Goal: Entertainment & Leisure: Browse casually

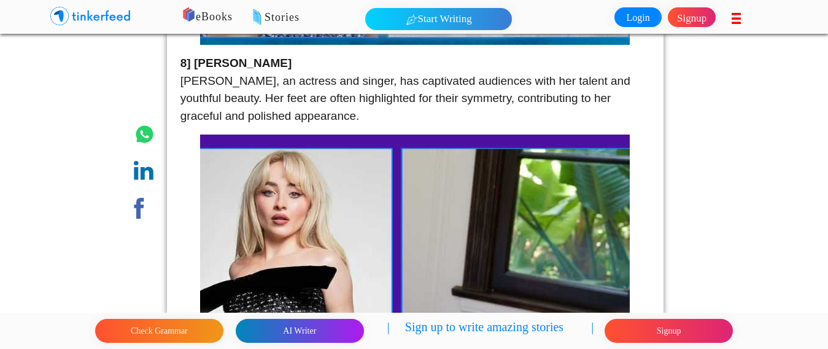
scroll to position [1473, 0]
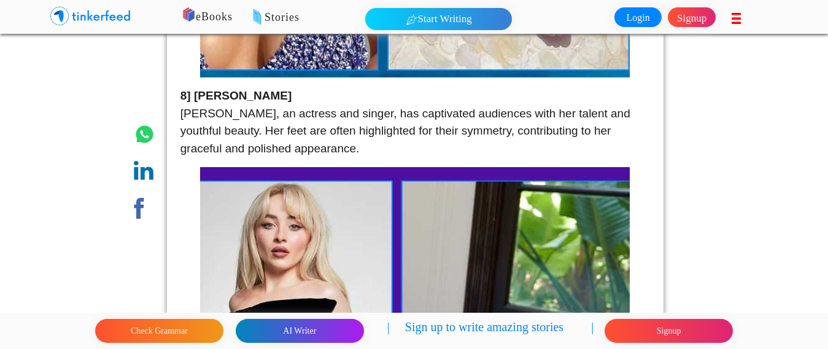
drag, startPoint x: 192, startPoint y: 90, endPoint x: 295, endPoint y: 96, distance: 103.3
click at [295, 96] on p "8] [PERSON_NAME] [PERSON_NAME], an actress and singer, has captivated audiences…" at bounding box center [415, 122] width 470 height 70
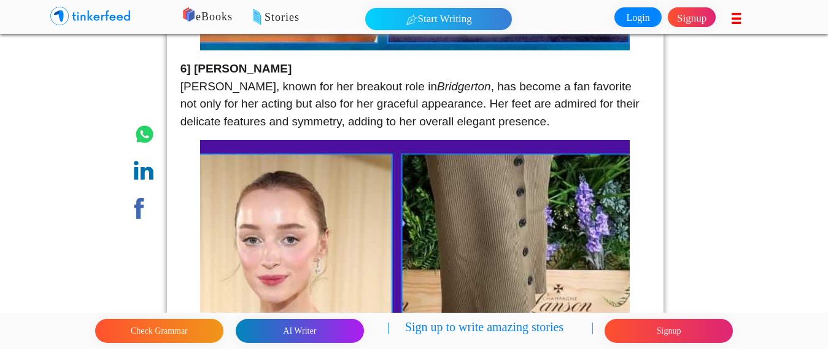
scroll to position [2517, 0]
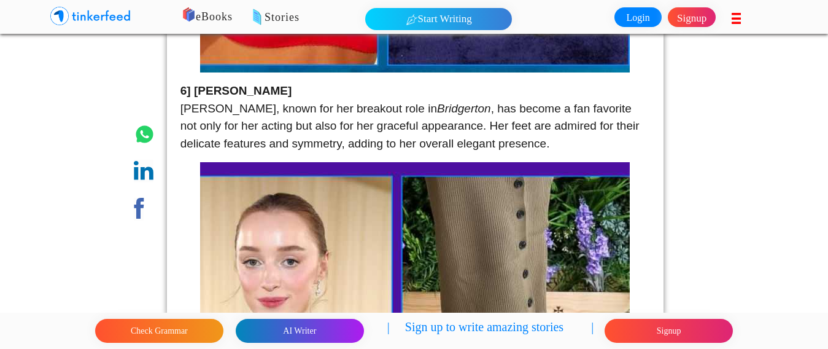
drag, startPoint x: 196, startPoint y: 90, endPoint x: 285, endPoint y: 91, distance: 89.0
click at [285, 91] on p "6] [PERSON_NAME] [PERSON_NAME], known for her breakout role in [GEOGRAPHIC_DATA…" at bounding box center [415, 117] width 470 height 70
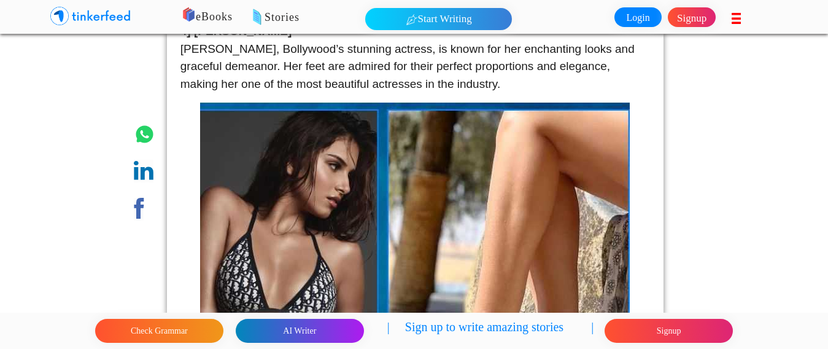
scroll to position [3499, 0]
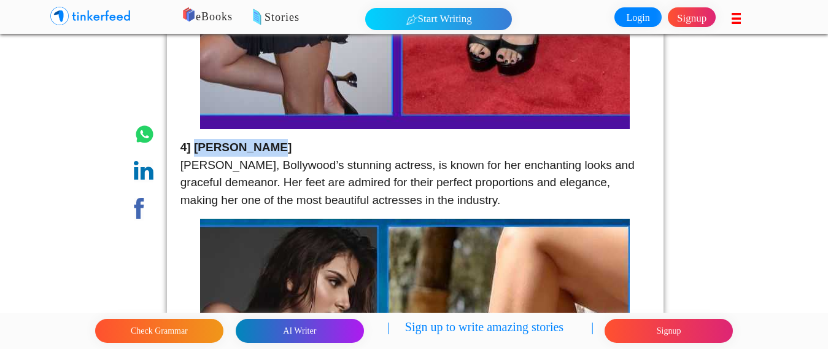
drag, startPoint x: 262, startPoint y: 147, endPoint x: 196, endPoint y: 150, distance: 66.3
click at [196, 150] on p "4] [PERSON_NAME] [PERSON_NAME], Bollywood’s stunning actress, is known for her …" at bounding box center [415, 174] width 470 height 70
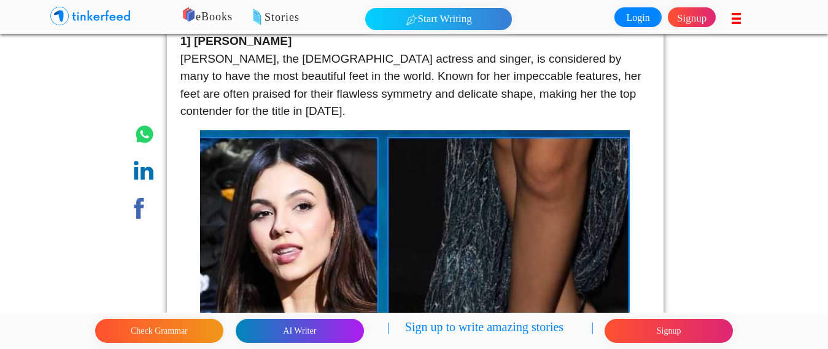
scroll to position [5156, 0]
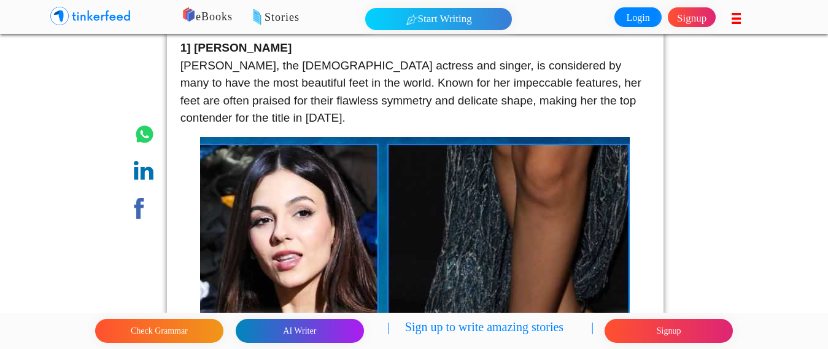
drag, startPoint x: 276, startPoint y: 54, endPoint x: 191, endPoint y: 53, distance: 85.3
click at [191, 53] on strong "1] [PERSON_NAME]" at bounding box center [236, 47] width 112 height 13
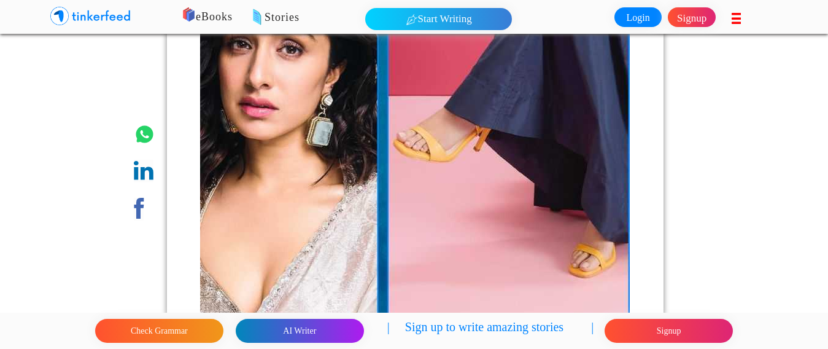
scroll to position [4819, 0]
